Goal: Book appointment/travel/reservation

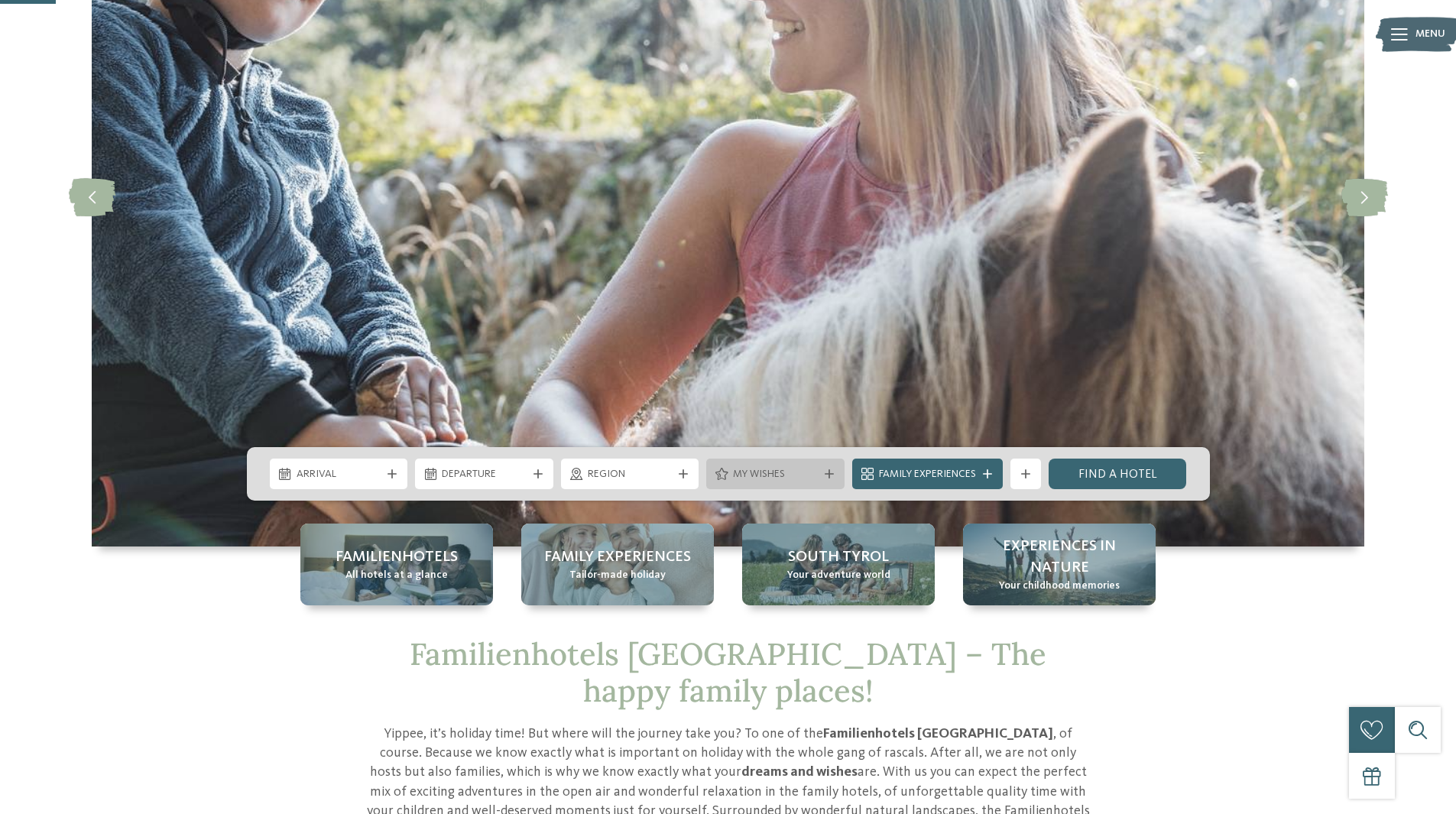
scroll to position [382, 0]
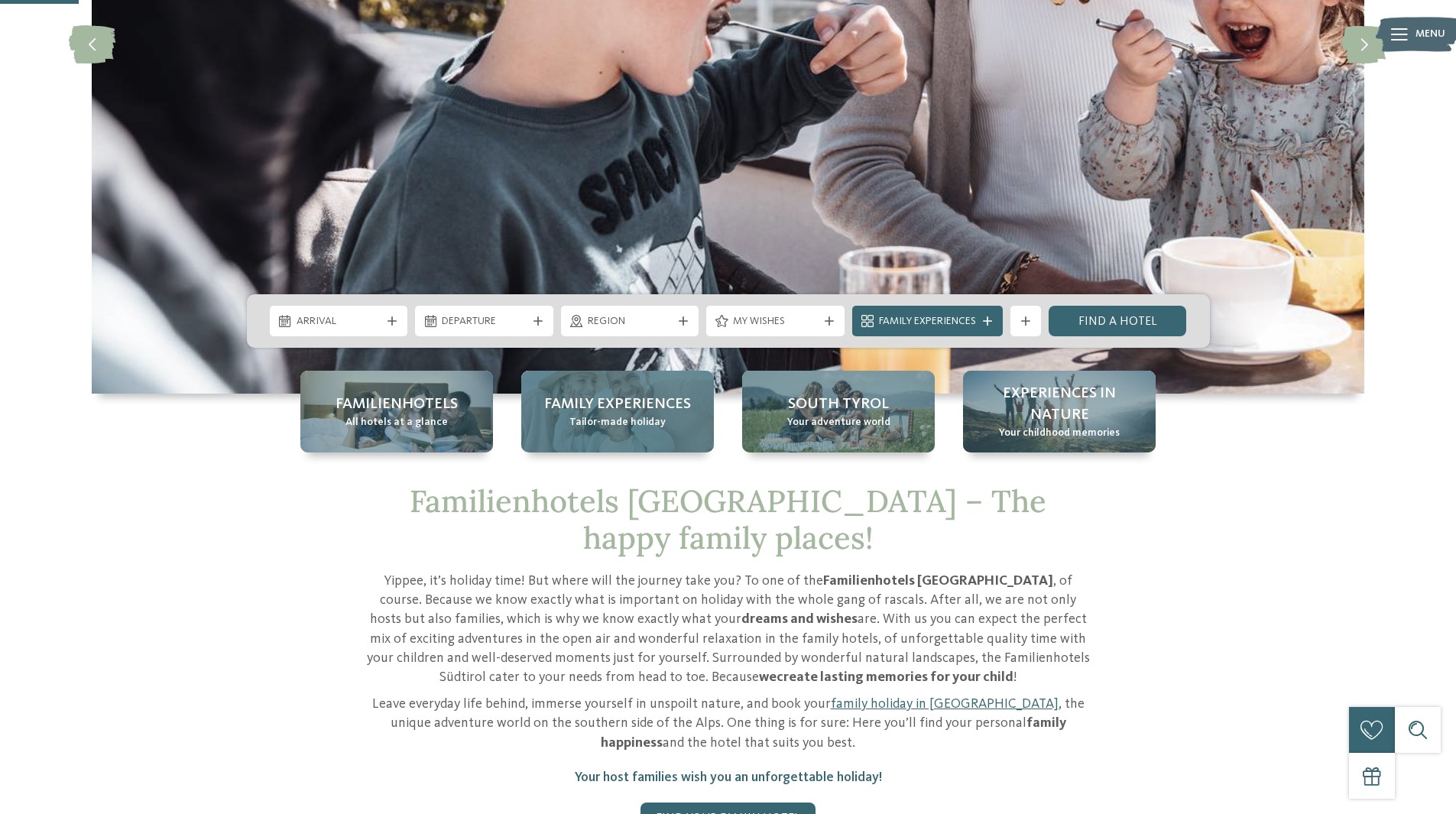
click at [628, 410] on span "Family Experiences" at bounding box center [617, 404] width 146 height 21
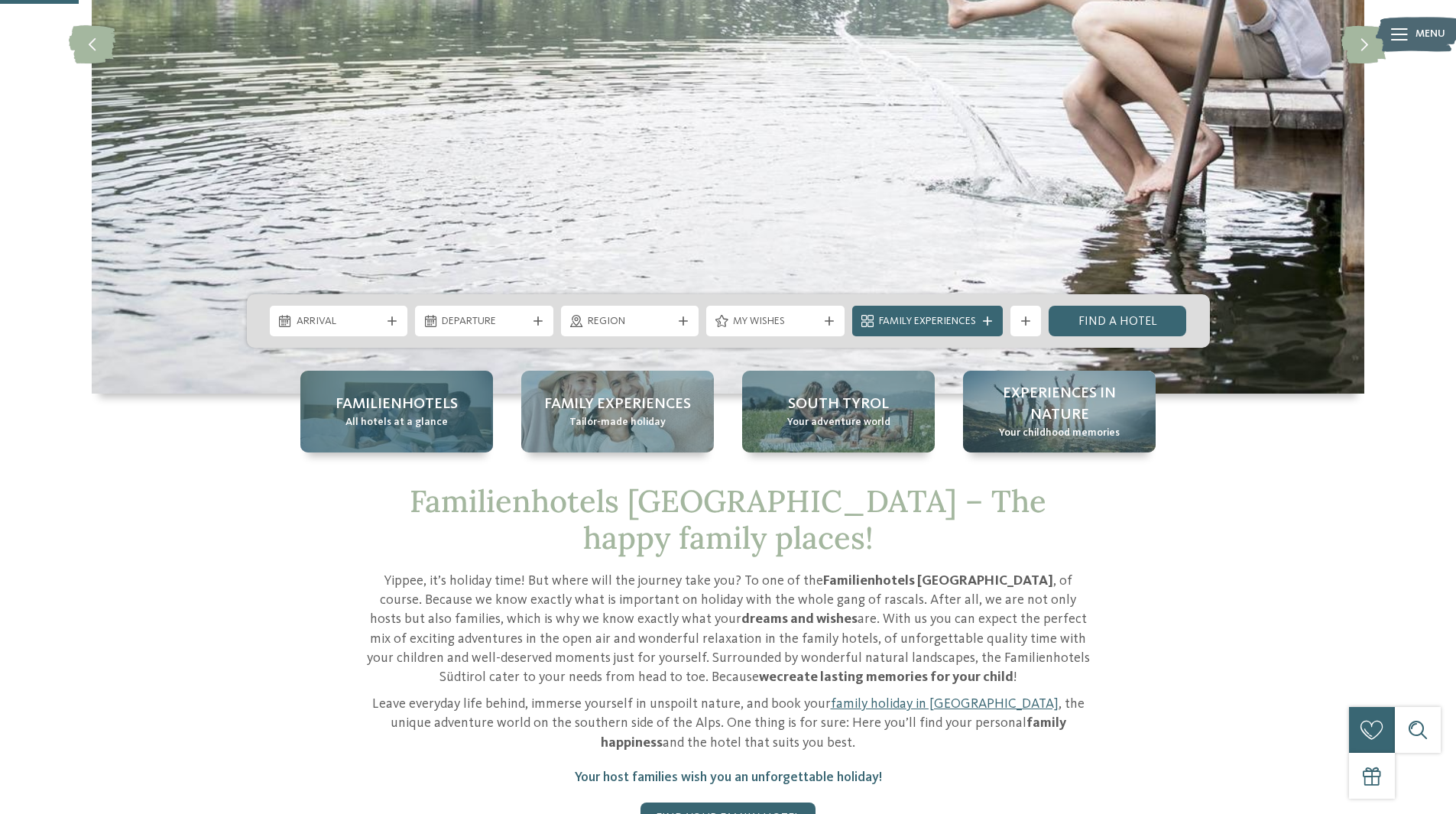
click at [399, 404] on span "Familienhotels" at bounding box center [397, 404] width 123 height 21
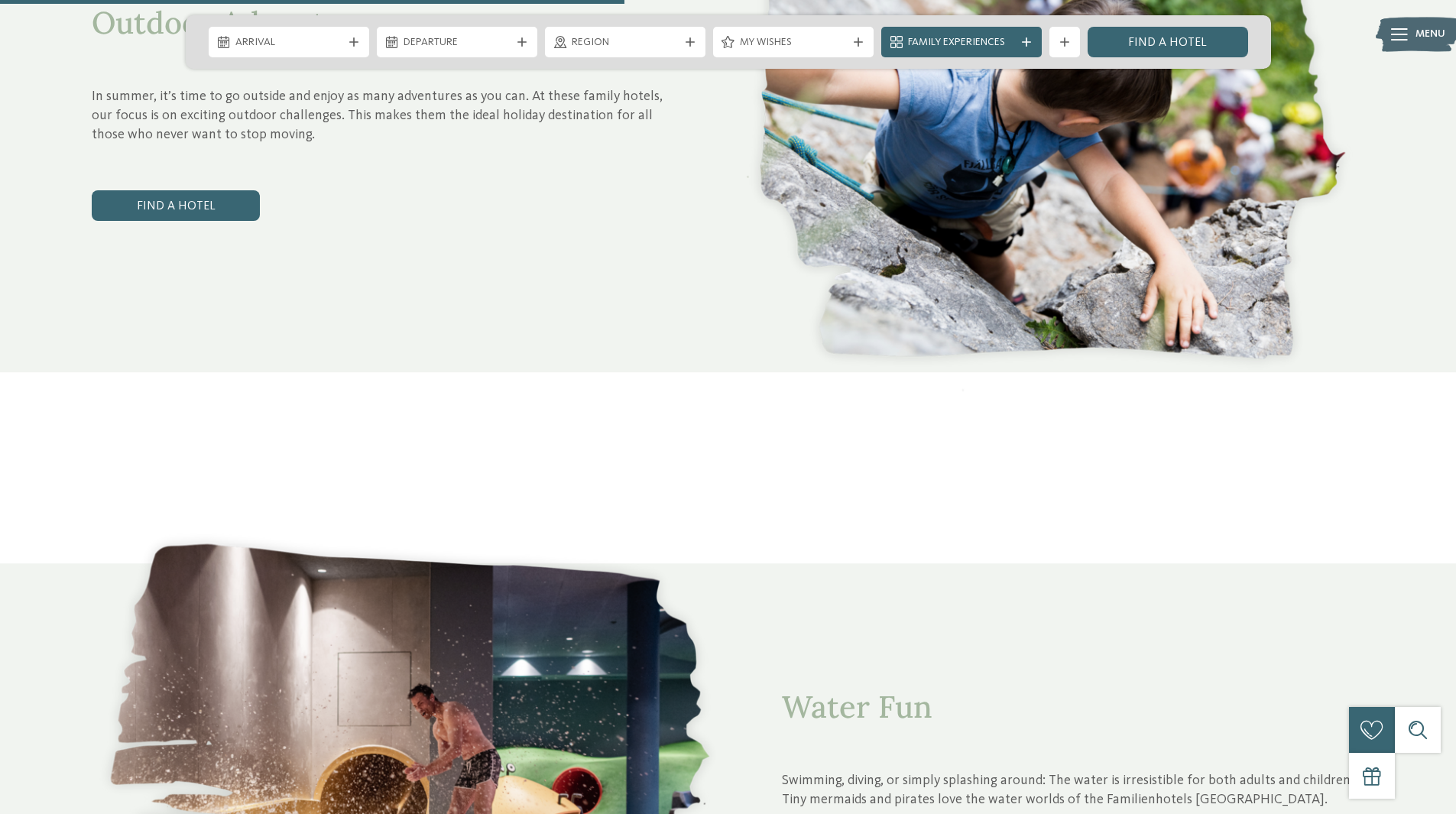
scroll to position [2827, 0]
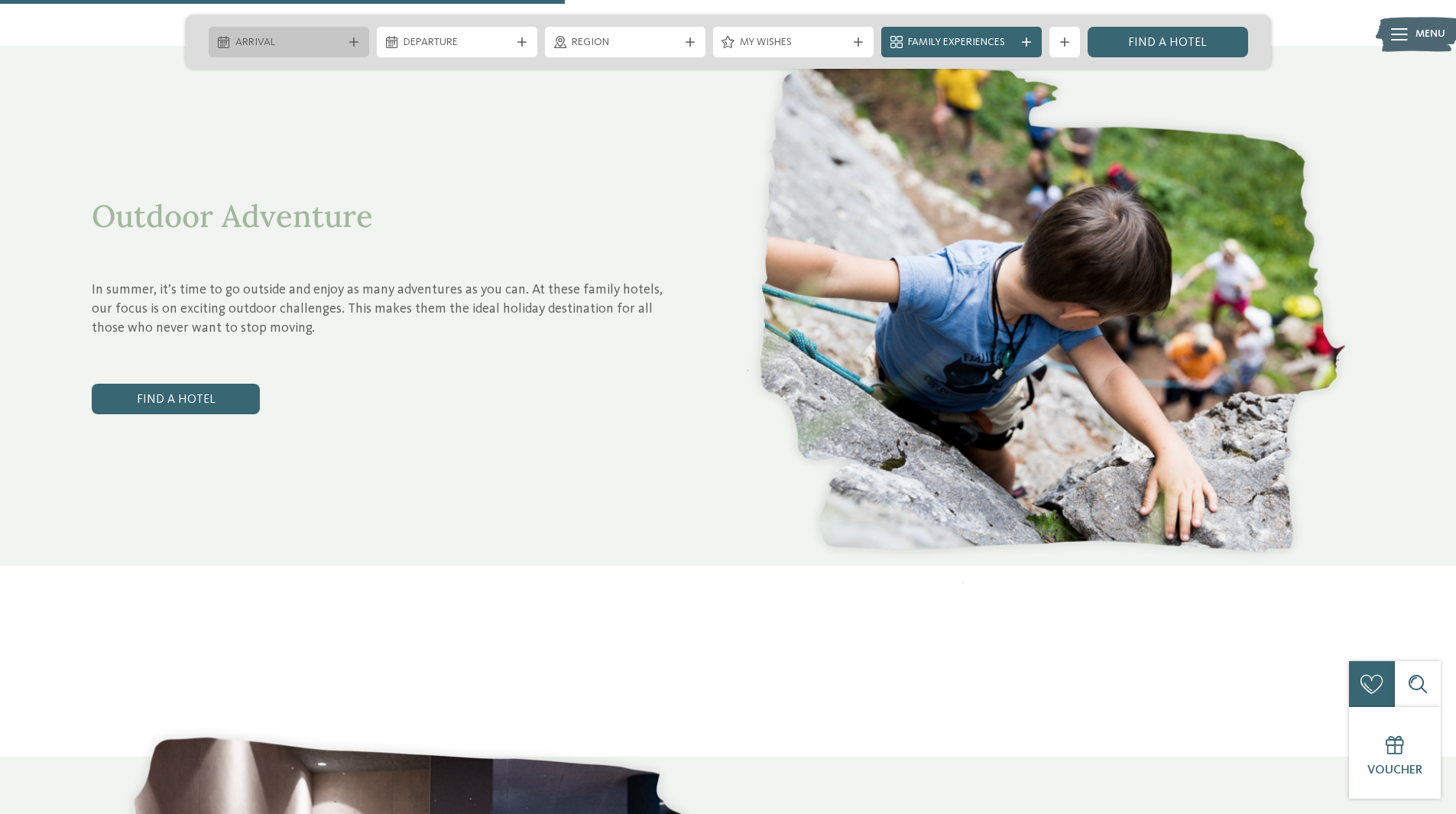
click at [272, 38] on span "Arrival" at bounding box center [289, 43] width 107 height 15
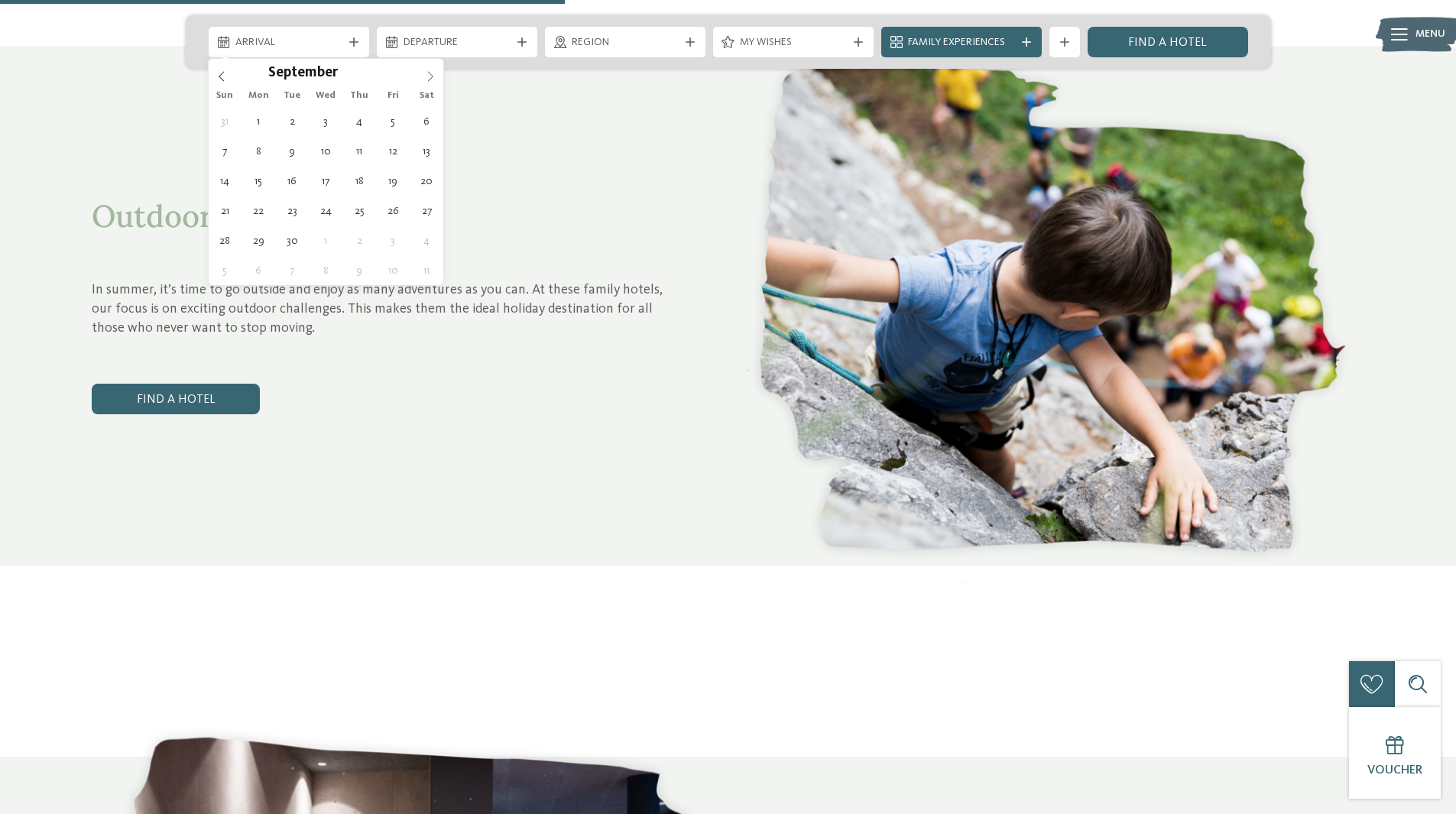
click at [432, 73] on icon at bounding box center [431, 76] width 11 height 11
type input "****"
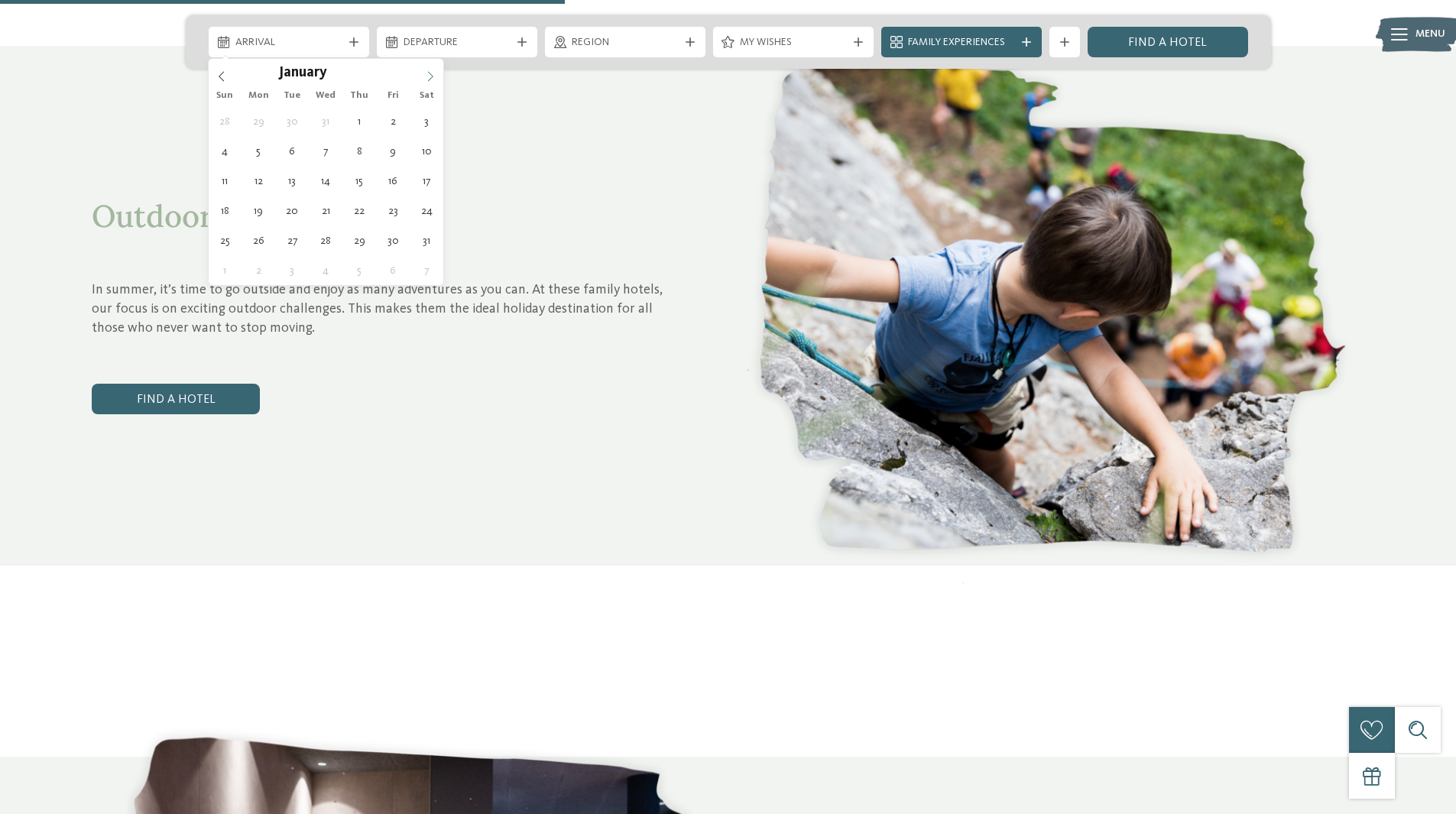
click at [432, 73] on icon at bounding box center [431, 76] width 11 height 11
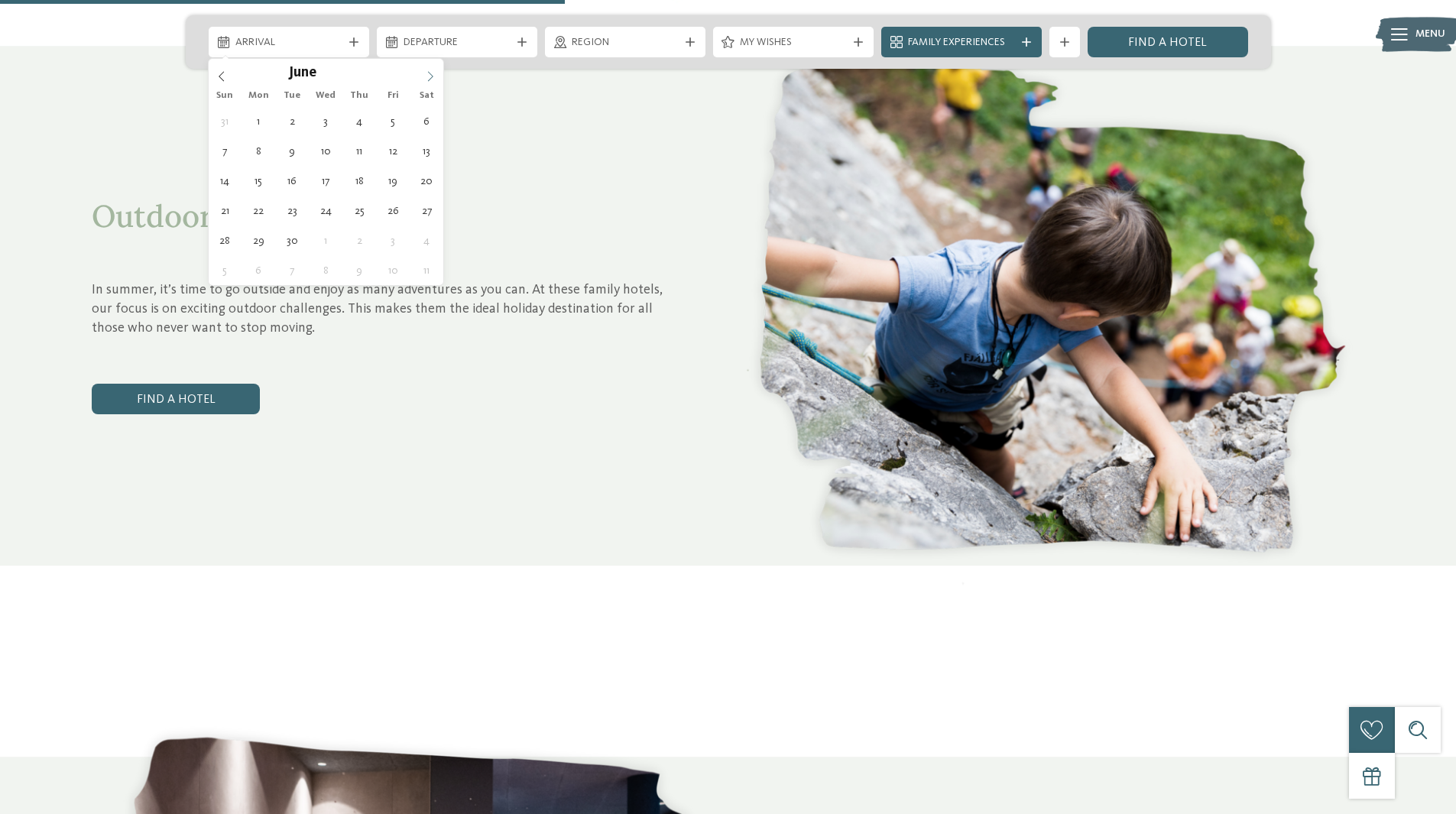
click at [432, 73] on icon at bounding box center [431, 76] width 11 height 11
type div "09.08.2026"
type input "****"
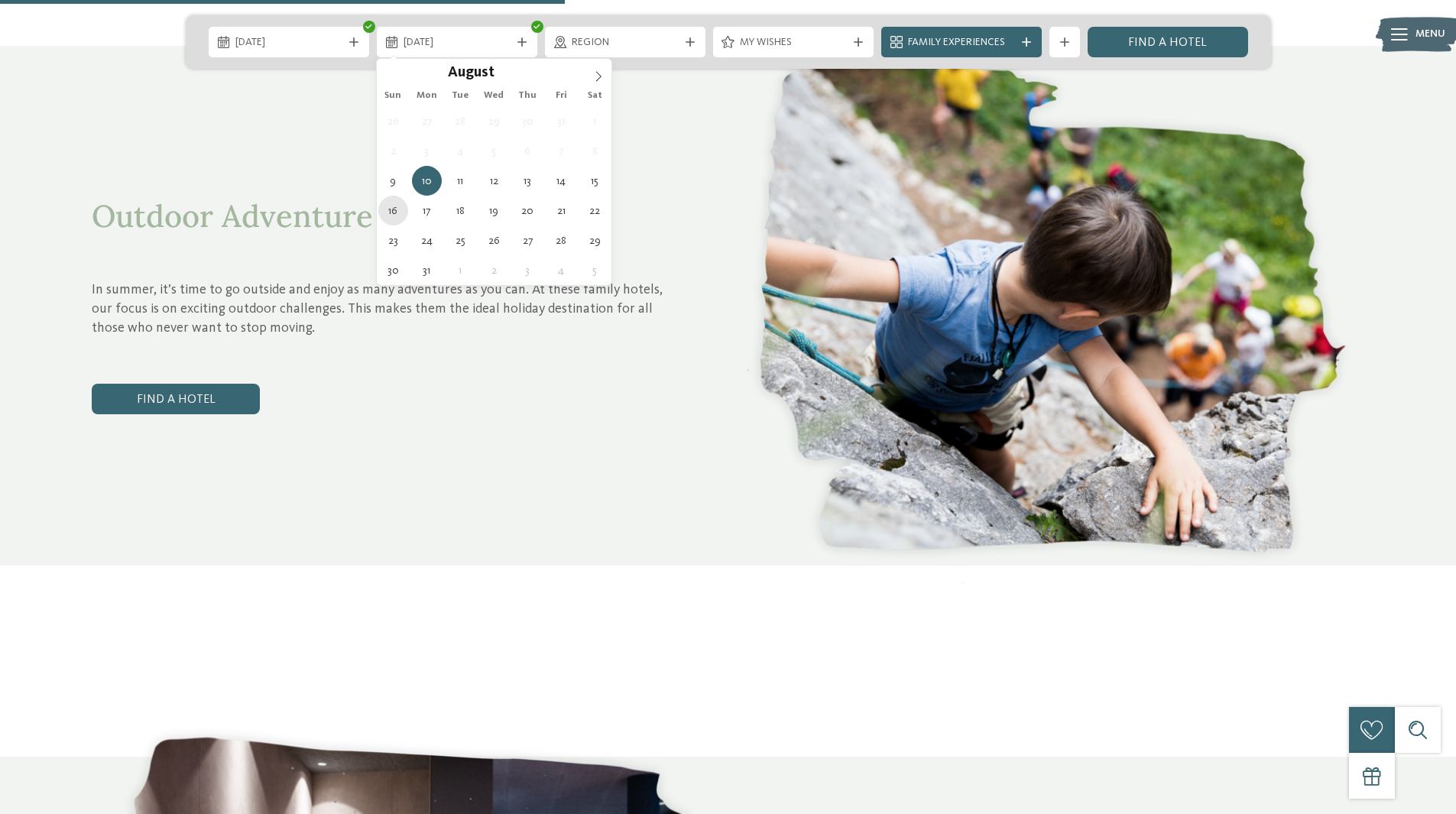
type div "16.08.2026"
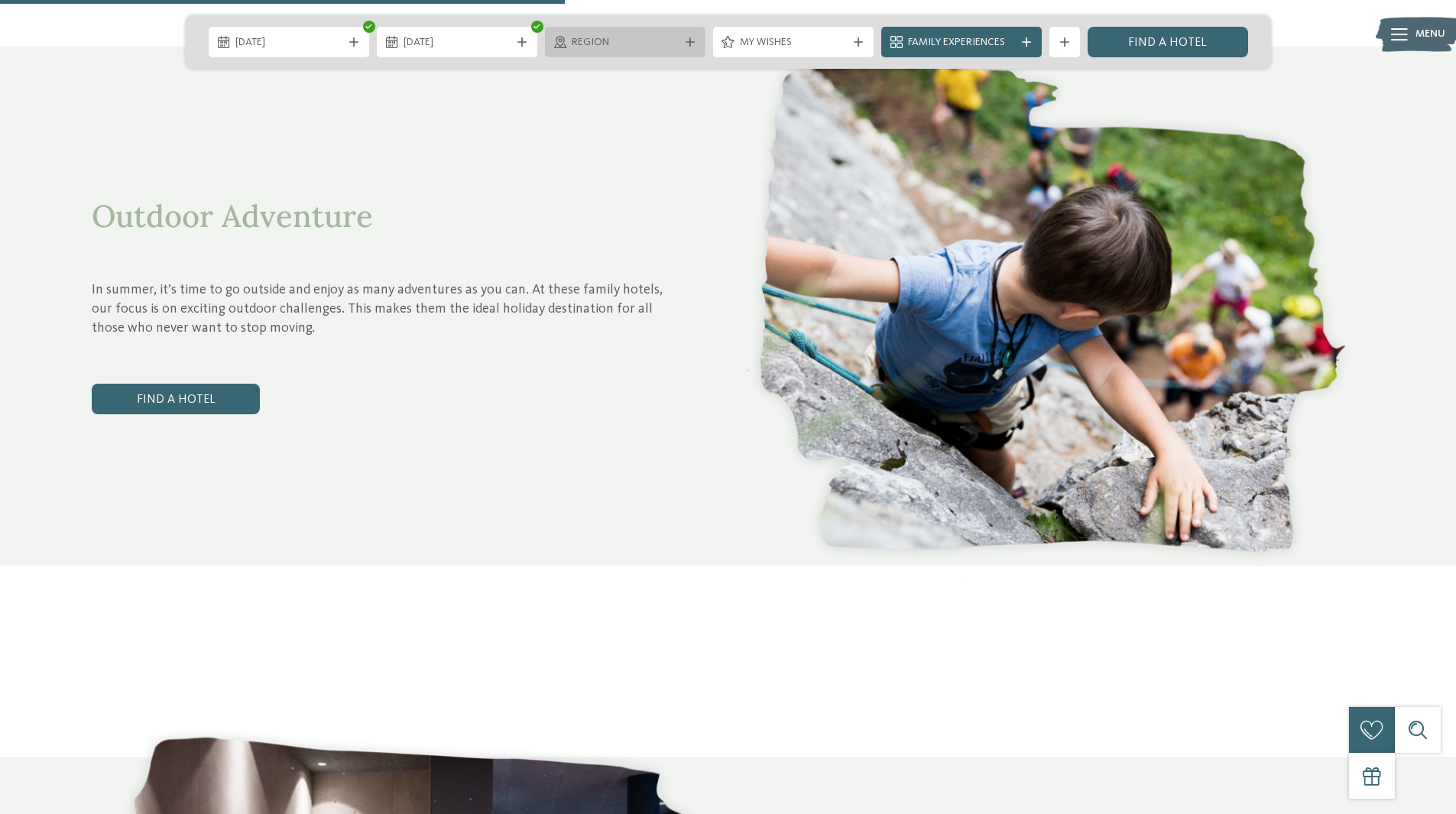
click at [607, 39] on span "Region" at bounding box center [625, 43] width 107 height 15
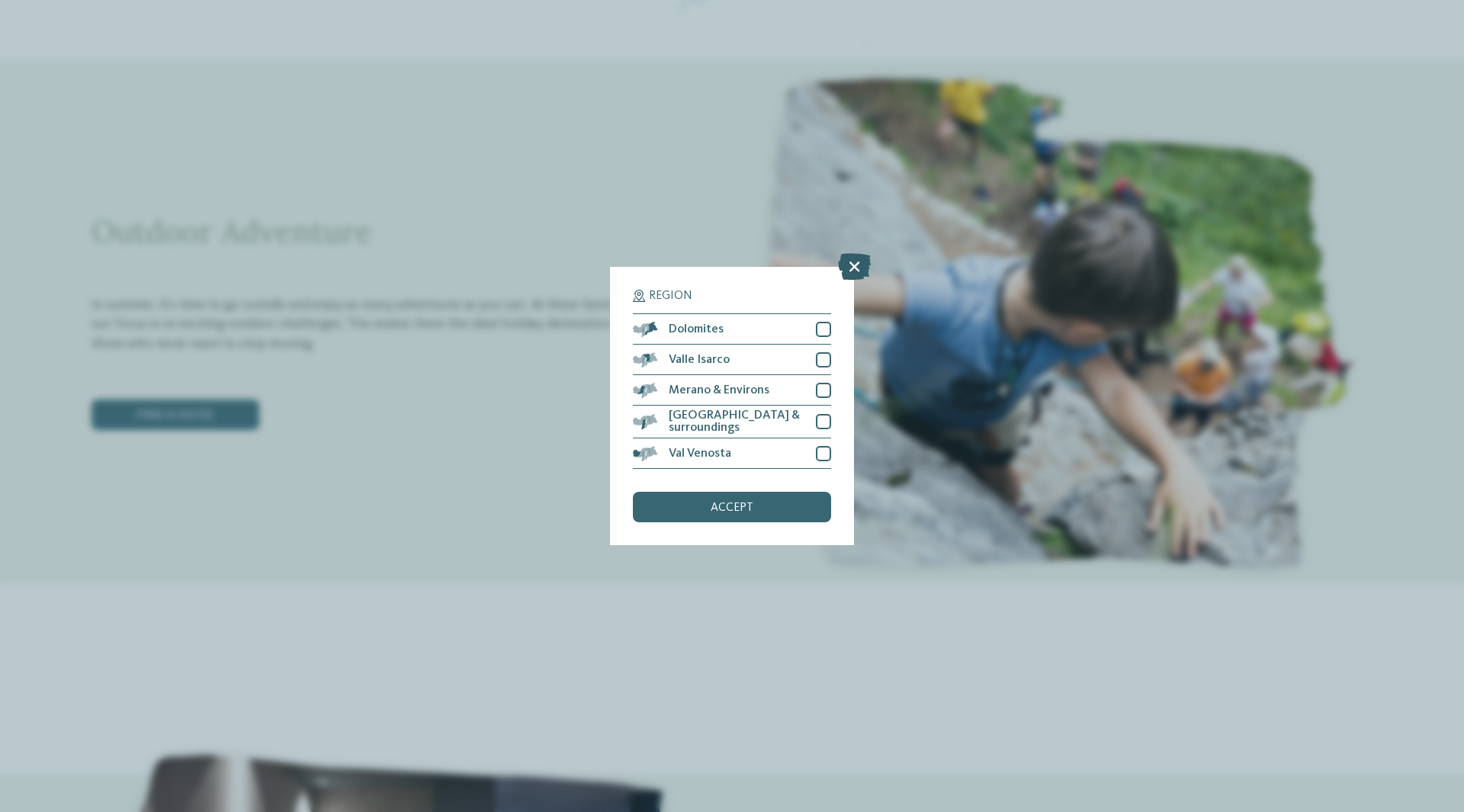
click at [862, 266] on icon at bounding box center [854, 267] width 33 height 27
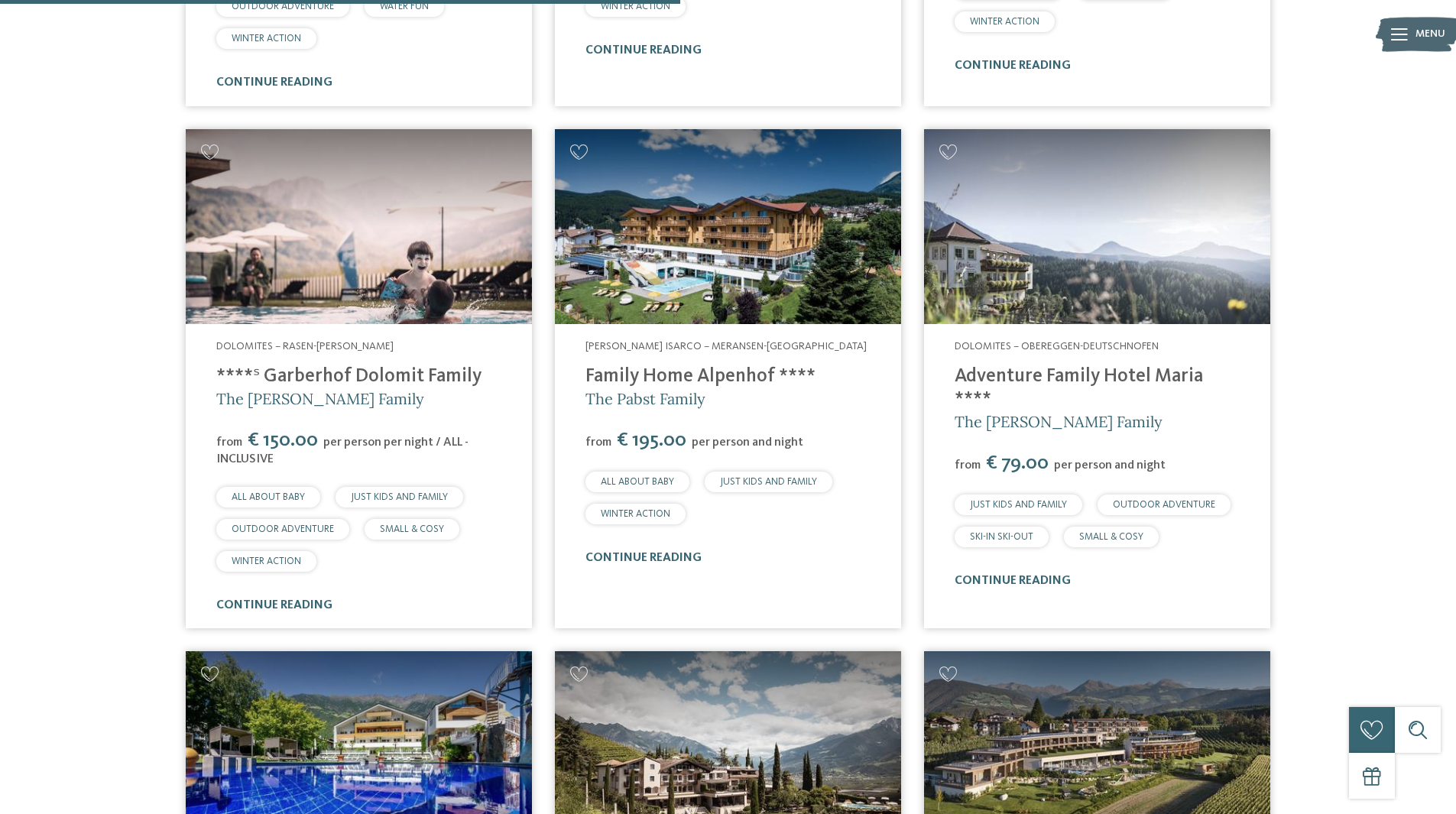
scroll to position [2446, 0]
